Goal: Task Accomplishment & Management: Use online tool/utility

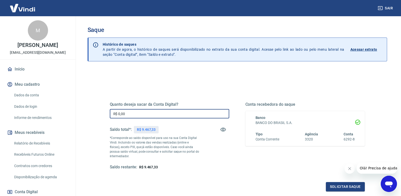
click at [162, 113] on input "R$ 0,00" at bounding box center [169, 113] width 119 height 9
type input "R$ 9.467,33"
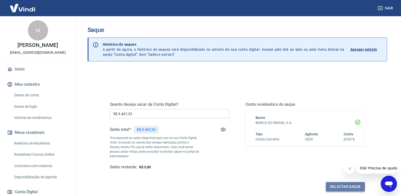
click at [341, 185] on button "Solicitar saque" at bounding box center [345, 186] width 39 height 9
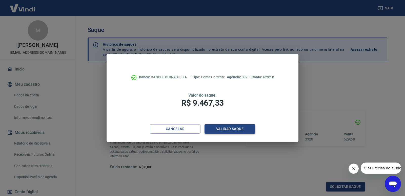
click at [228, 129] on button "Validar saque" at bounding box center [229, 128] width 51 height 9
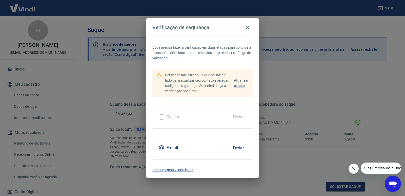
click at [238, 147] on button "Enviar" at bounding box center [238, 147] width 16 height 11
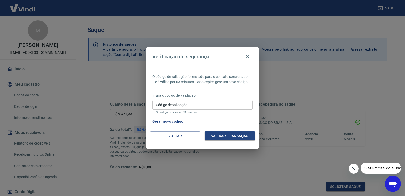
click at [177, 105] on input "Código de validação" at bounding box center [202, 104] width 100 height 9
type input "514050"
click at [232, 132] on button "Validar transação" at bounding box center [229, 135] width 51 height 9
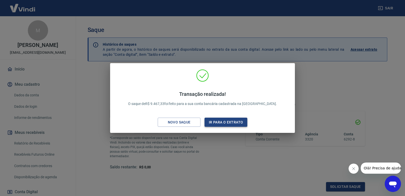
click at [225, 122] on button "Ir para o extrato" at bounding box center [225, 121] width 43 height 9
